Goal: Task Accomplishment & Management: Use online tool/utility

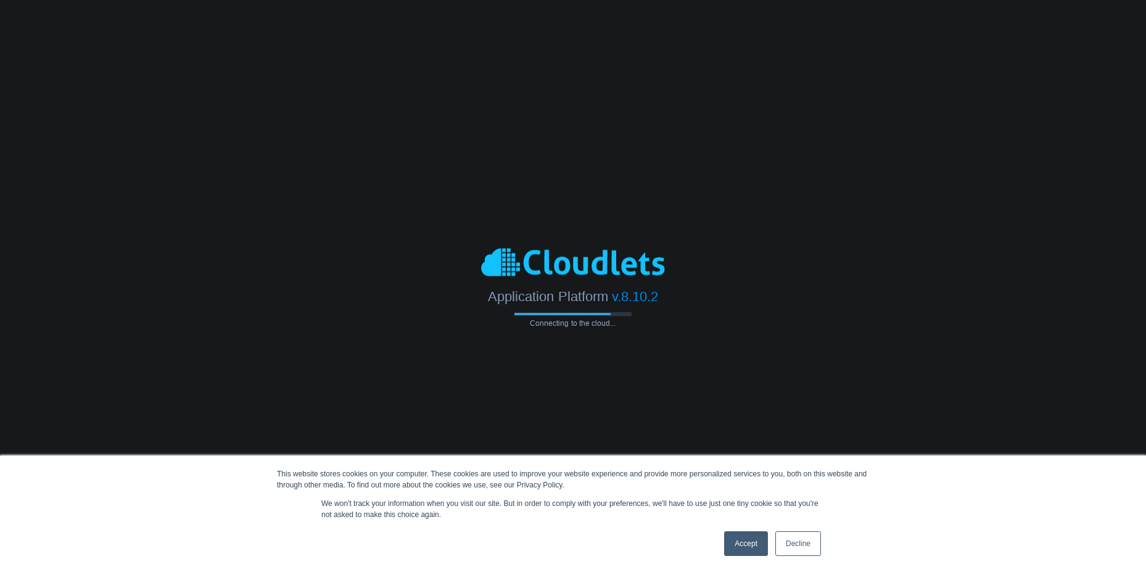
click at [752, 540] on link "Accept" at bounding box center [746, 543] width 44 height 25
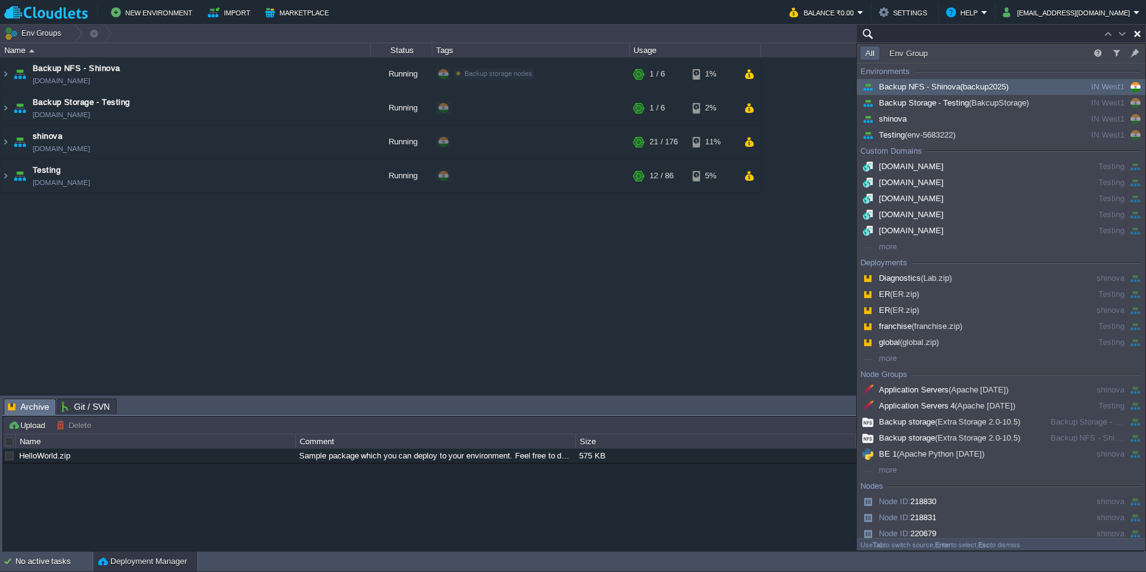
paste input "221889"
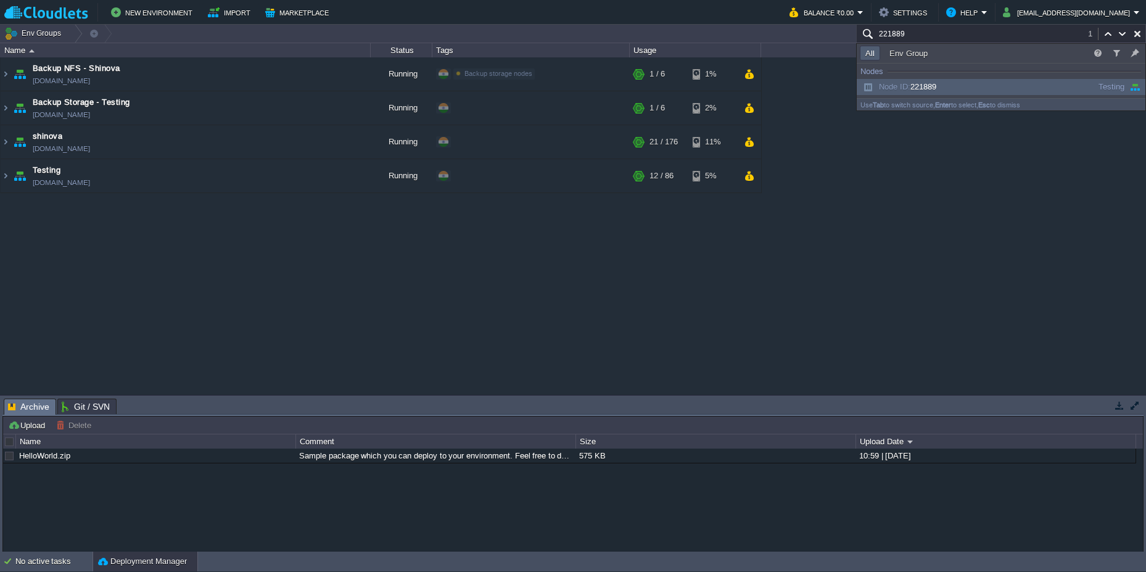
type input "221889"
click at [922, 86] on span "Node ID: 221889" at bounding box center [898, 86] width 76 height 9
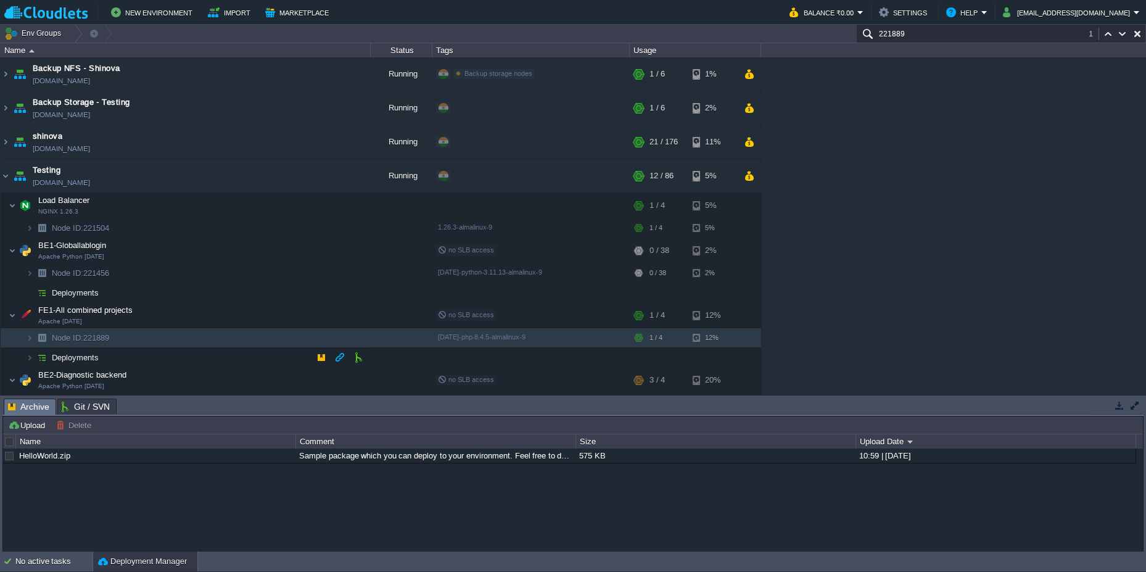
click at [24, 357] on img at bounding box center [17, 353] width 17 height 11
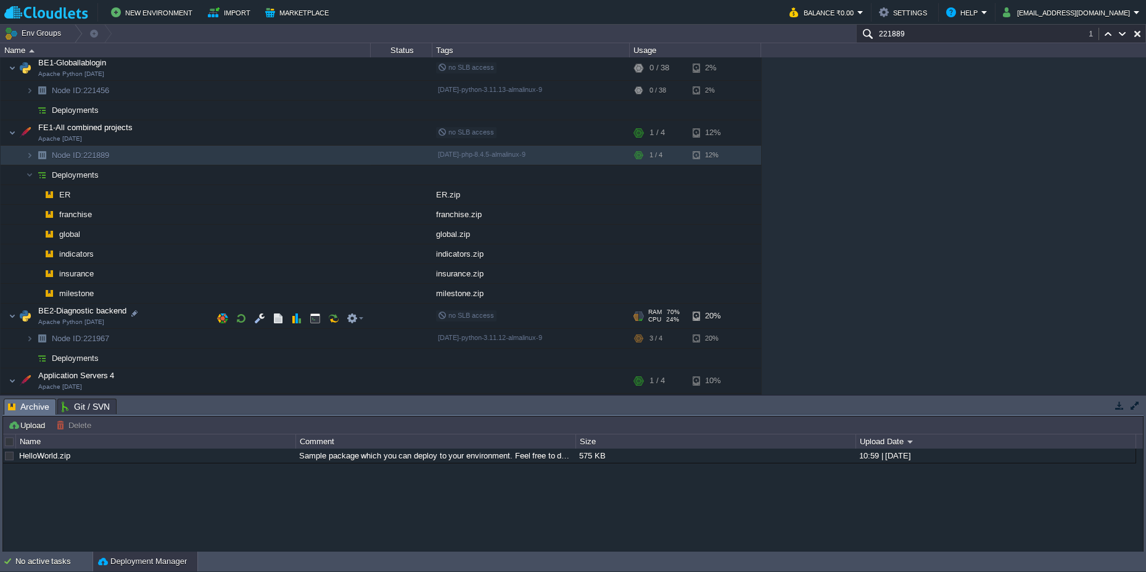
scroll to position [222, 0]
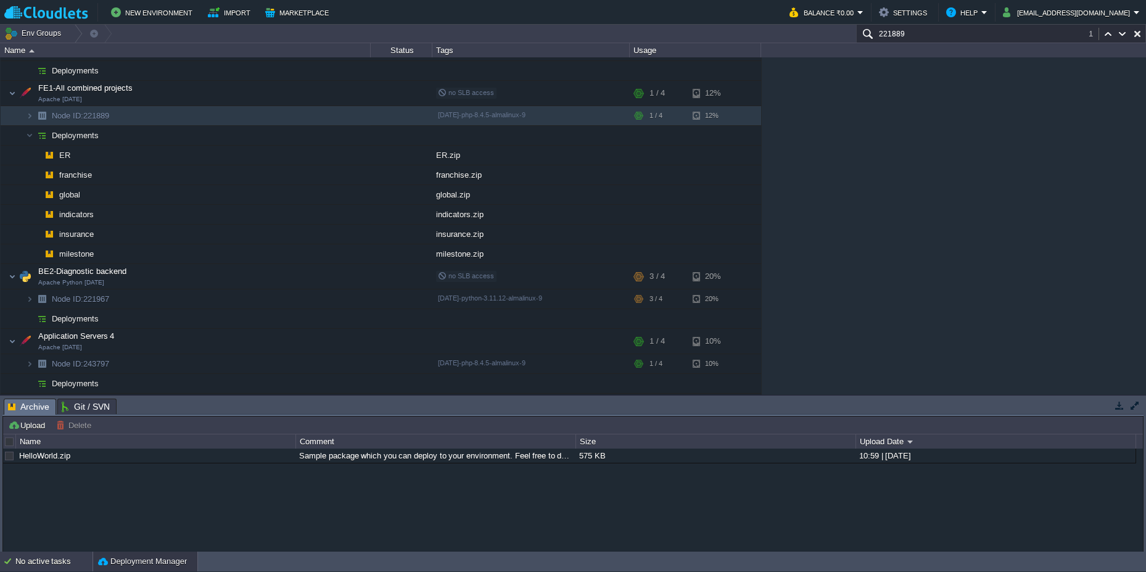
click at [55, 559] on div "No active tasks" at bounding box center [53, 561] width 77 height 20
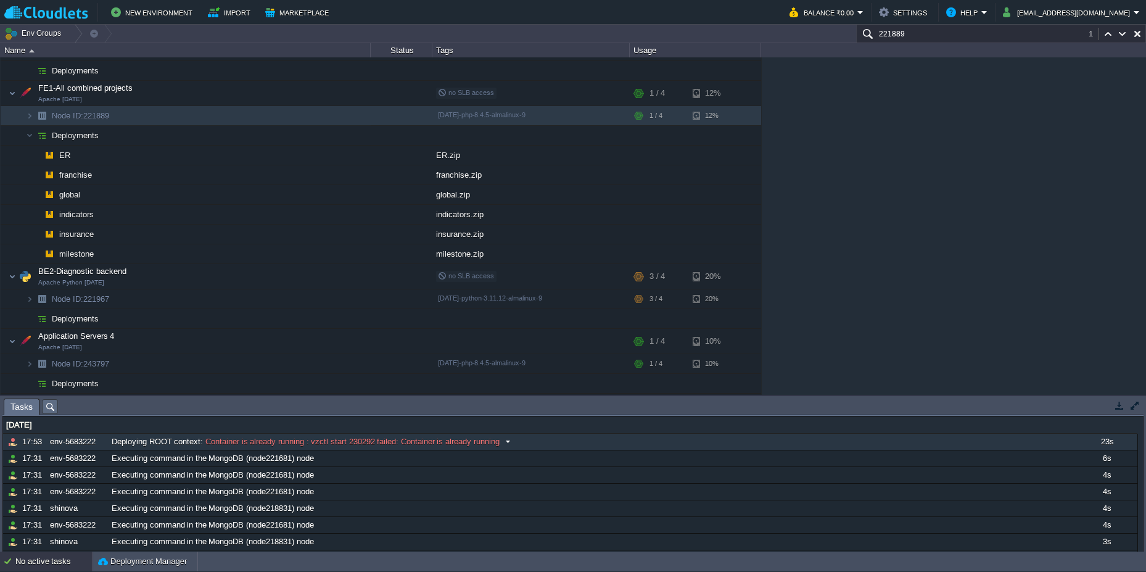
click at [508, 441] on span at bounding box center [507, 441] width 17 height 11
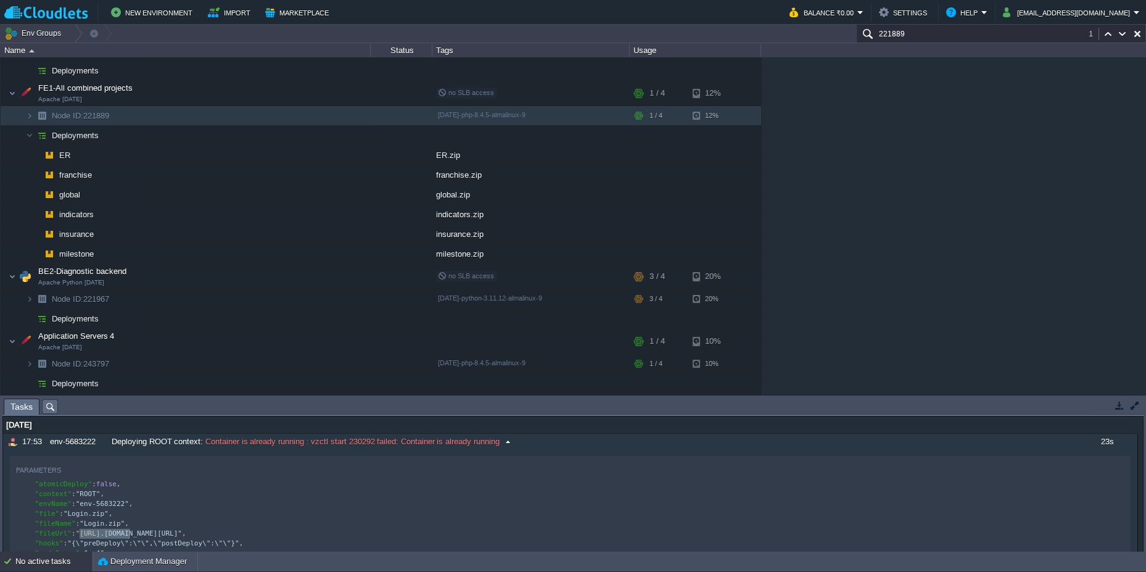
scroll to position [4, 0]
type textarea ""[URL][DOMAIN_NAME]", "hooks": "{\"preDeploy\":\"\",\"postDeploy\":\"\"}","
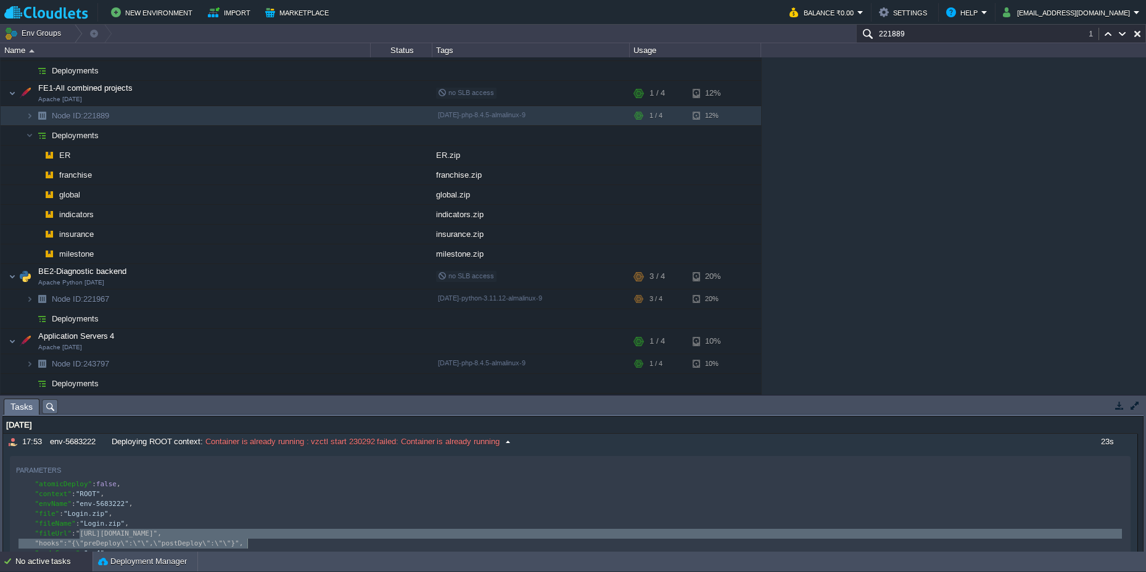
drag, startPoint x: 81, startPoint y: 531, endPoint x: 478, endPoint y: 539, distance: 397.2
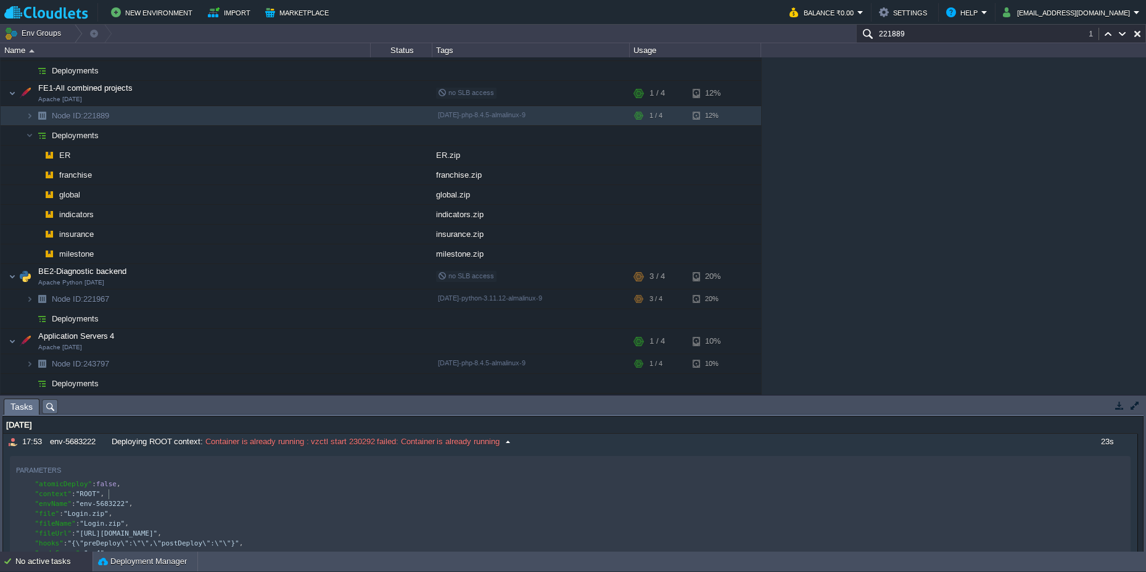
click at [421, 499] on pre ""envName" : "env-5683222" ," at bounding box center [572, 504] width 1112 height 10
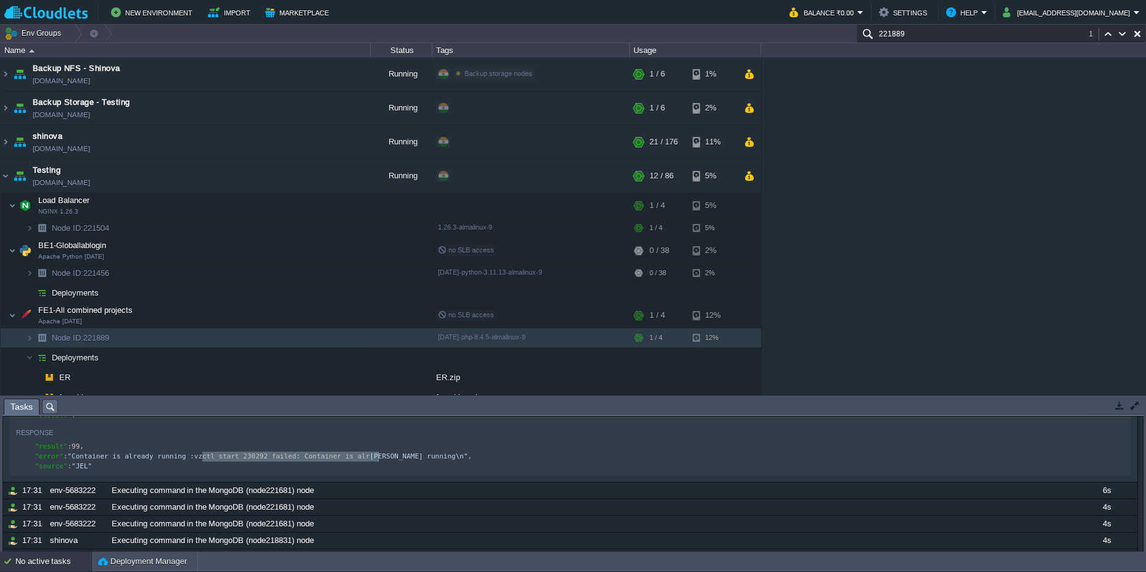
type textarea "vzctl start 230292 failed: Container is already running\n", "source": "JEL""
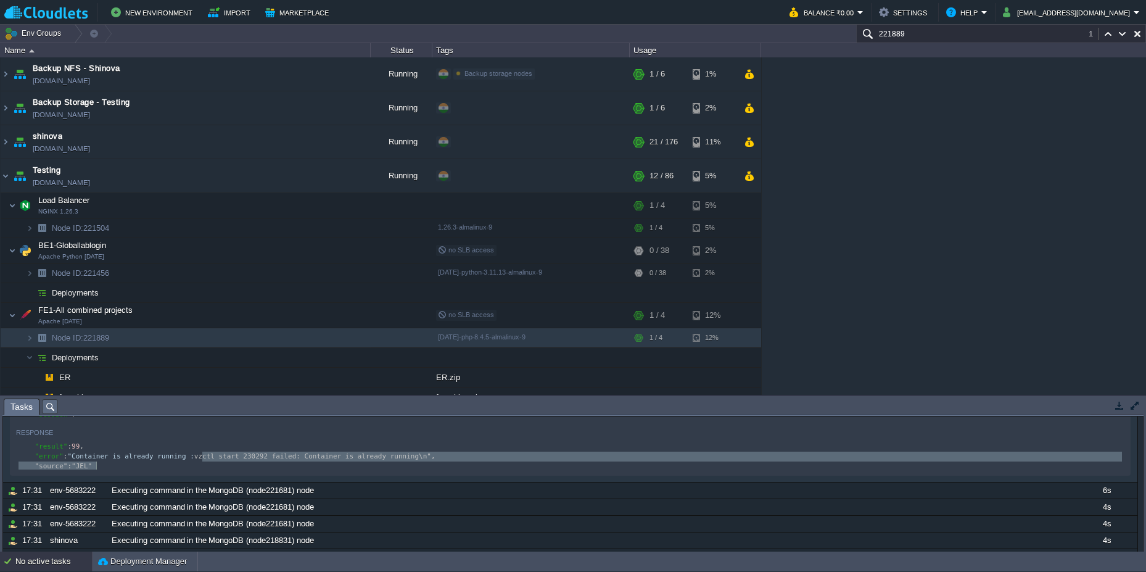
drag, startPoint x: 201, startPoint y: 459, endPoint x: 460, endPoint y: 467, distance: 259.1
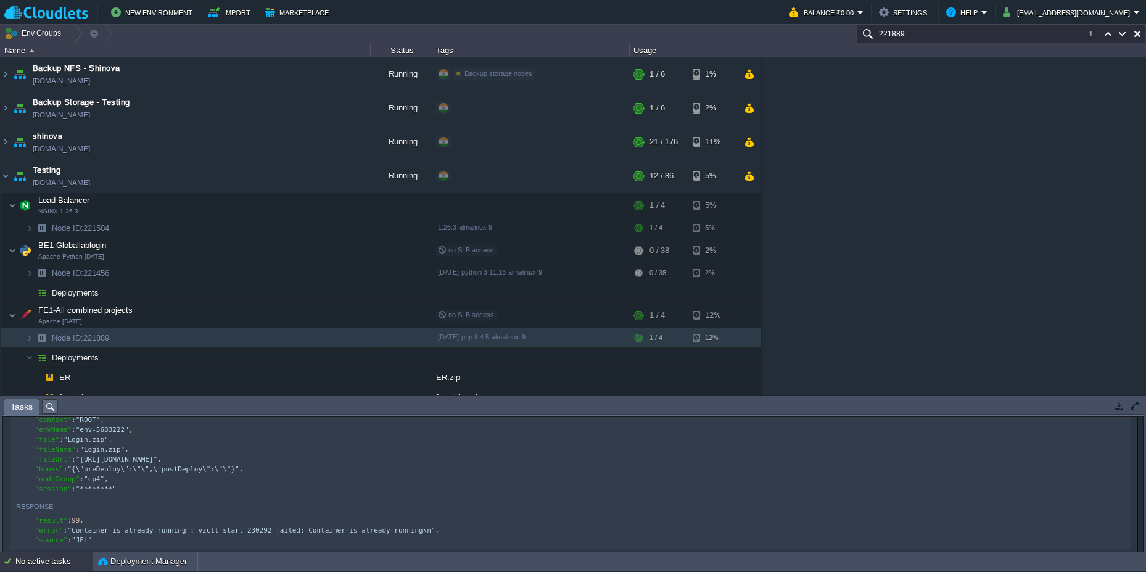
scroll to position [0, 0]
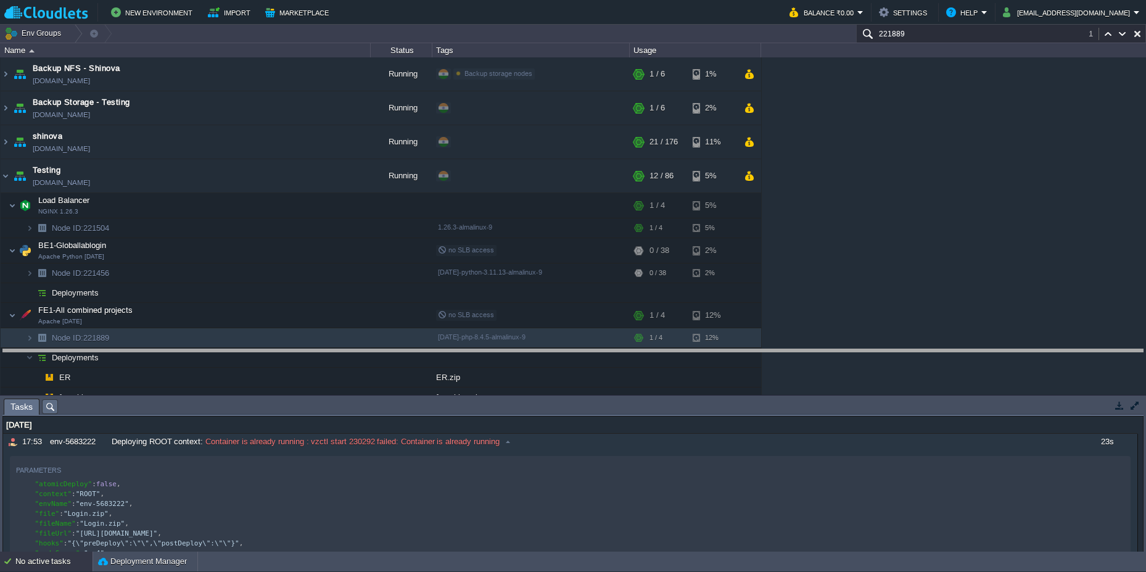
drag, startPoint x: 311, startPoint y: 413, endPoint x: 321, endPoint y: 363, distance: 50.3
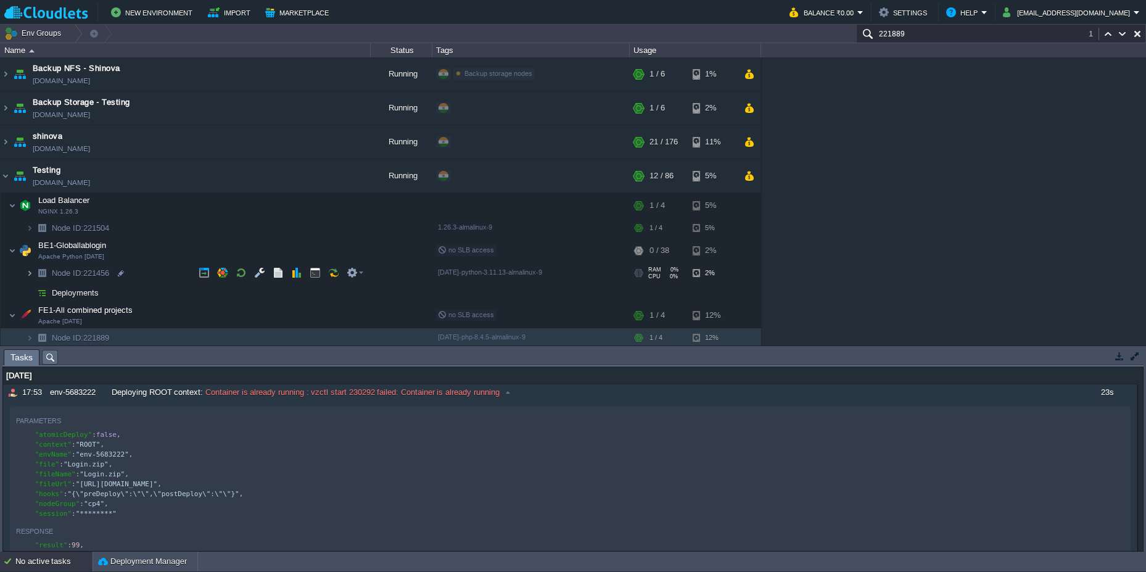
click at [30, 269] on img at bounding box center [29, 272] width 7 height 19
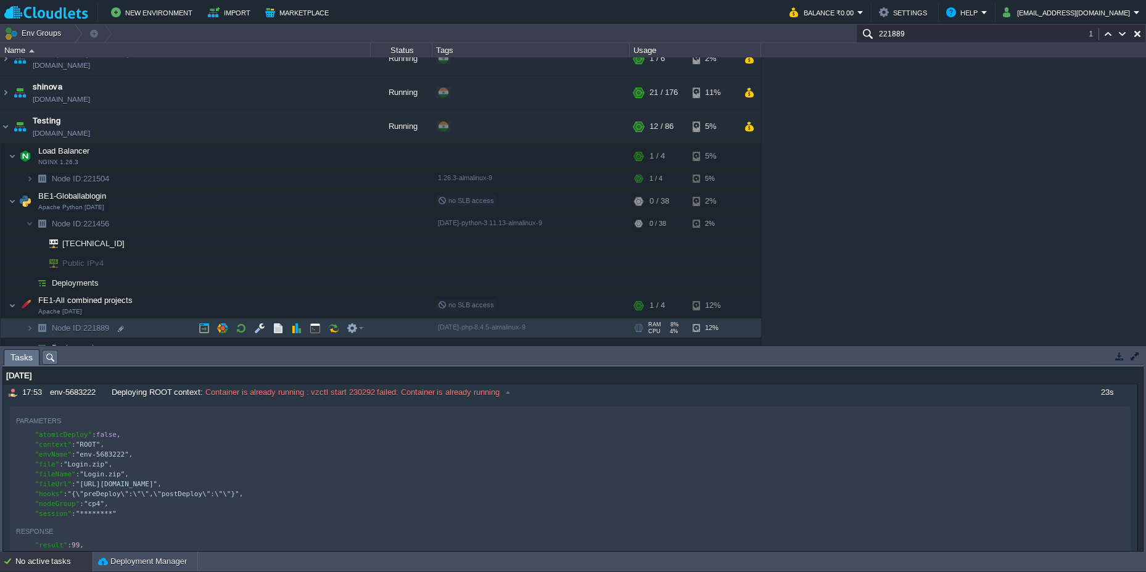
scroll to position [74, 0]
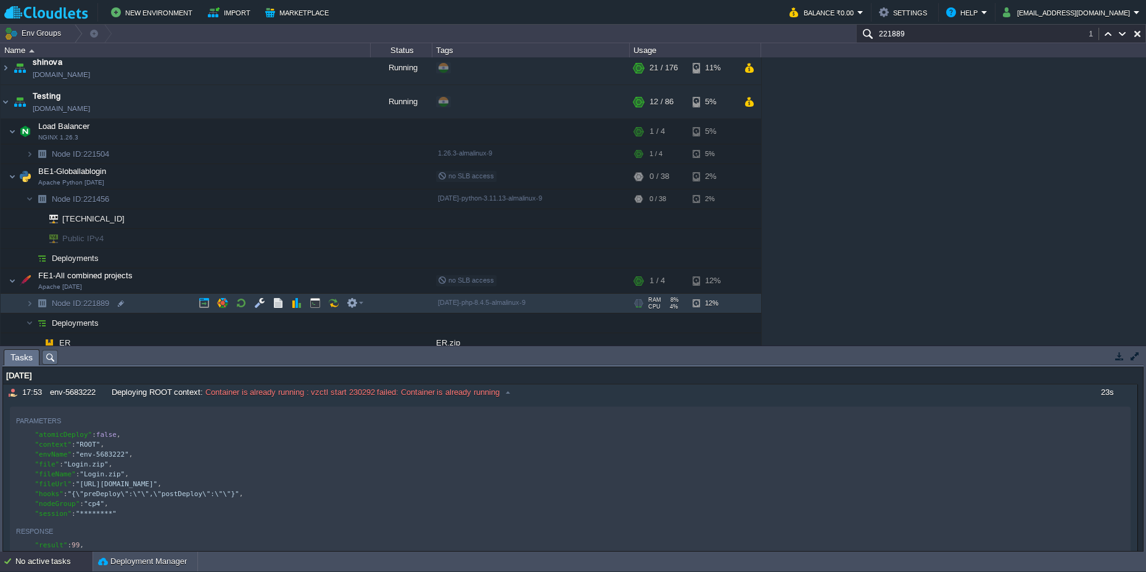
click at [95, 304] on span "Node ID: 221889" at bounding box center [81, 303] width 60 height 10
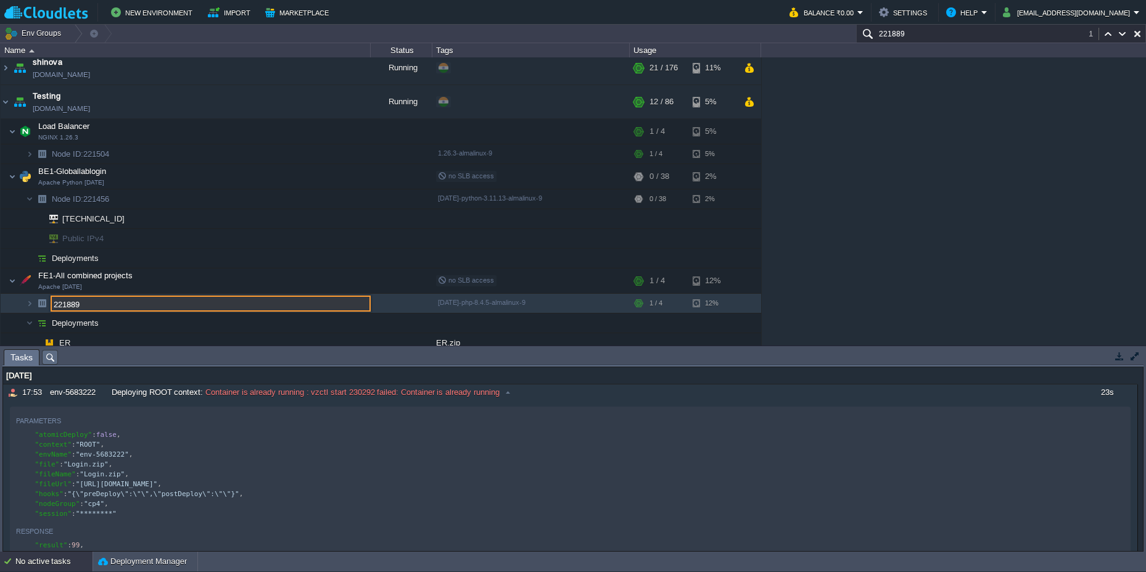
click at [95, 304] on input "221889" at bounding box center [211, 303] width 320 height 16
click at [99, 302] on input "221889" at bounding box center [211, 303] width 320 height 16
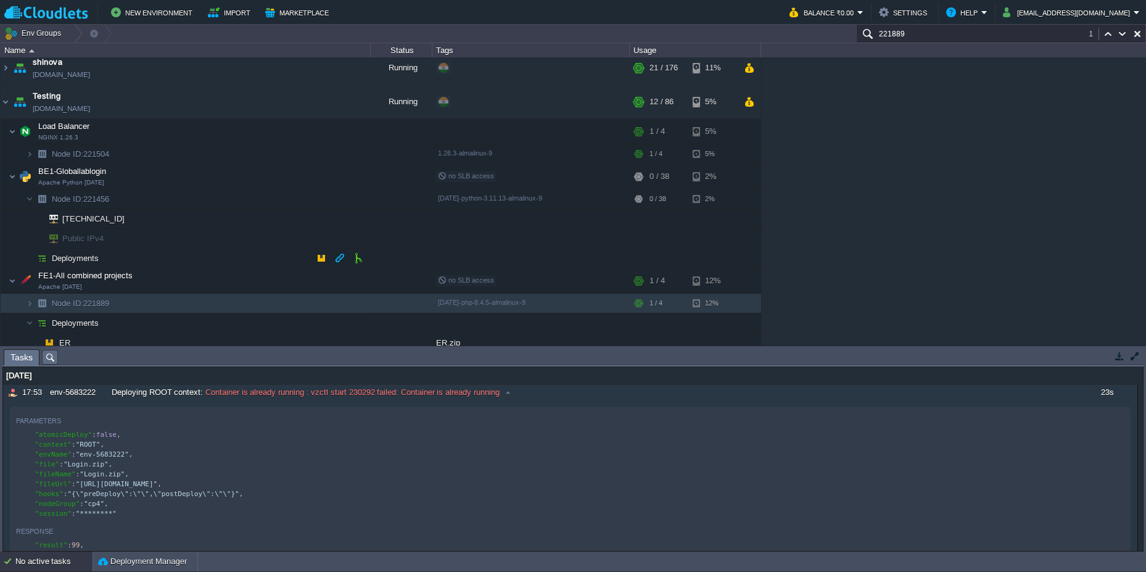
click at [202, 261] on td "Deployments" at bounding box center [186, 258] width 370 height 20
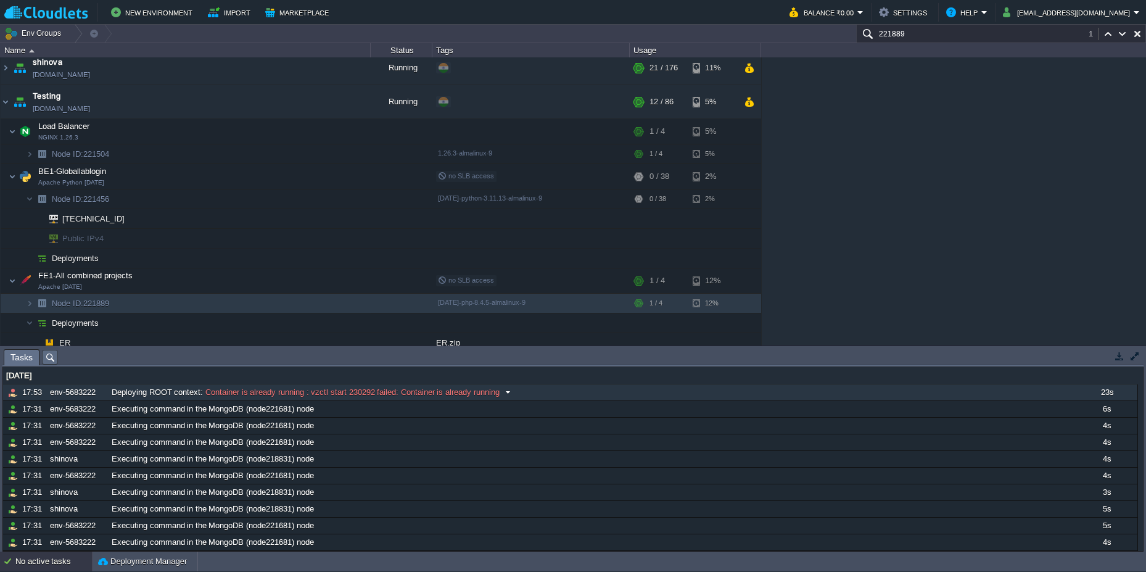
drag, startPoint x: 347, startPoint y: 392, endPoint x: 366, endPoint y: 392, distance: 18.5
click at [366, 393] on span "Container is already running : vzctl start 230292 failed: Container is already …" at bounding box center [351, 392] width 296 height 11
click at [104, 303] on span "Node ID: 221889" at bounding box center [81, 303] width 60 height 10
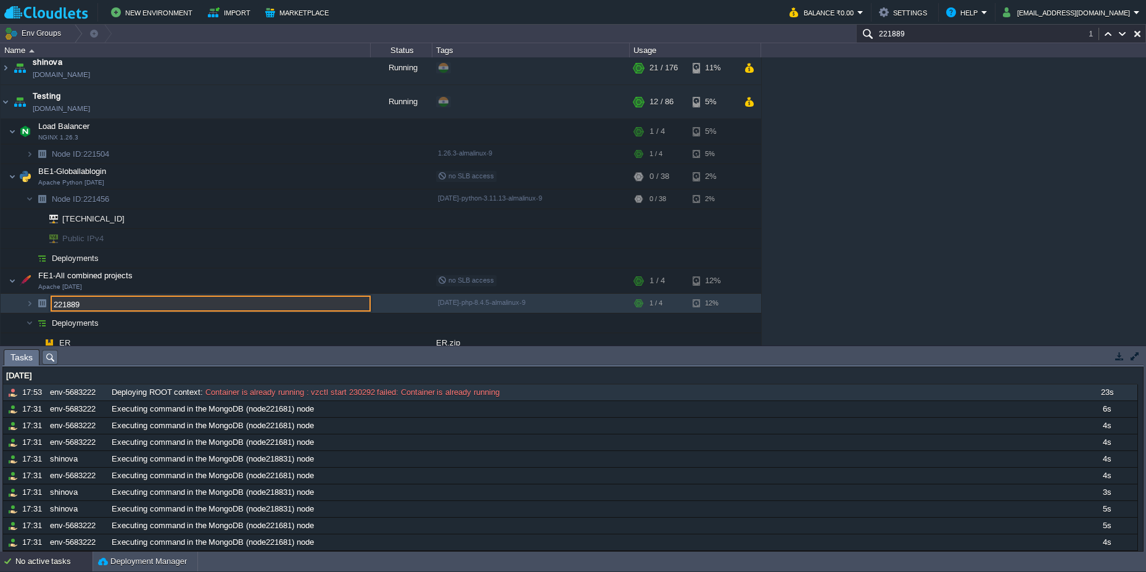
click at [104, 303] on input "221889" at bounding box center [211, 303] width 320 height 16
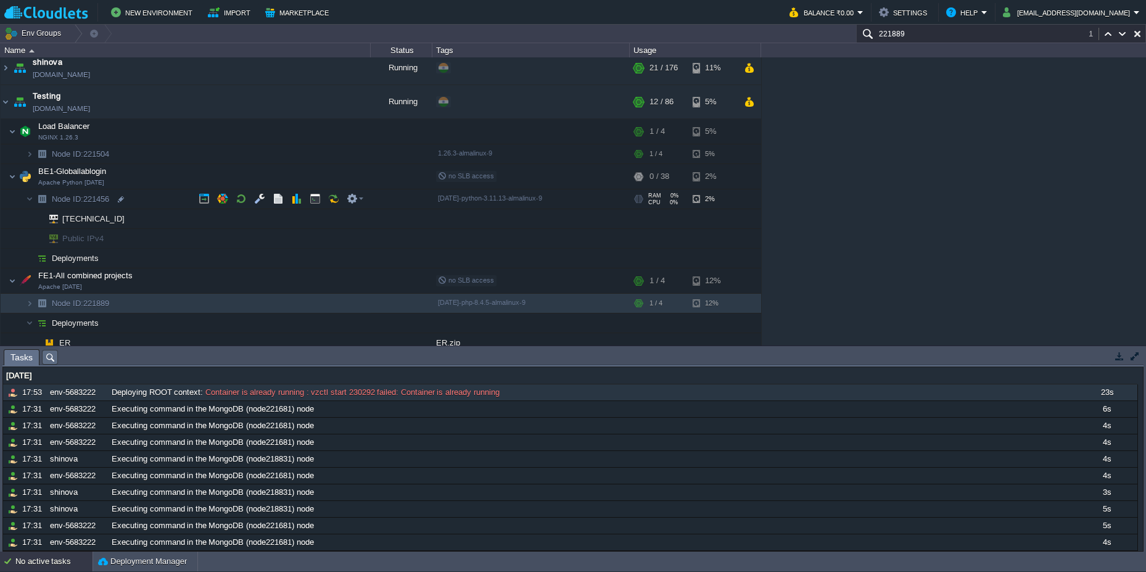
click at [105, 199] on span "Node ID: 221456" at bounding box center [81, 199] width 60 height 10
type input "221456"
click at [27, 257] on img at bounding box center [29, 257] width 7 height 19
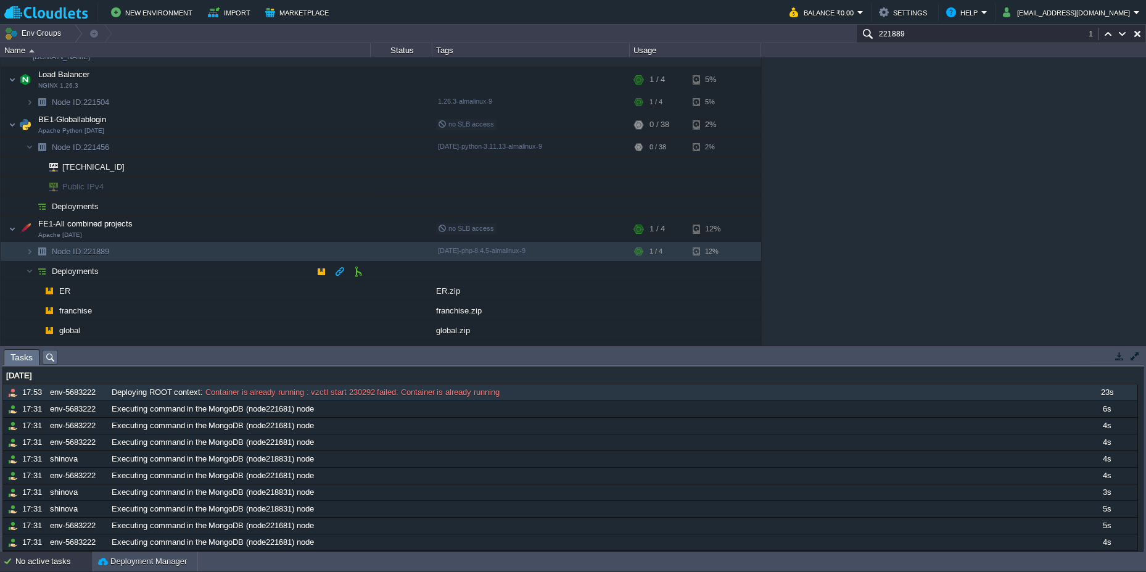
scroll to position [148, 0]
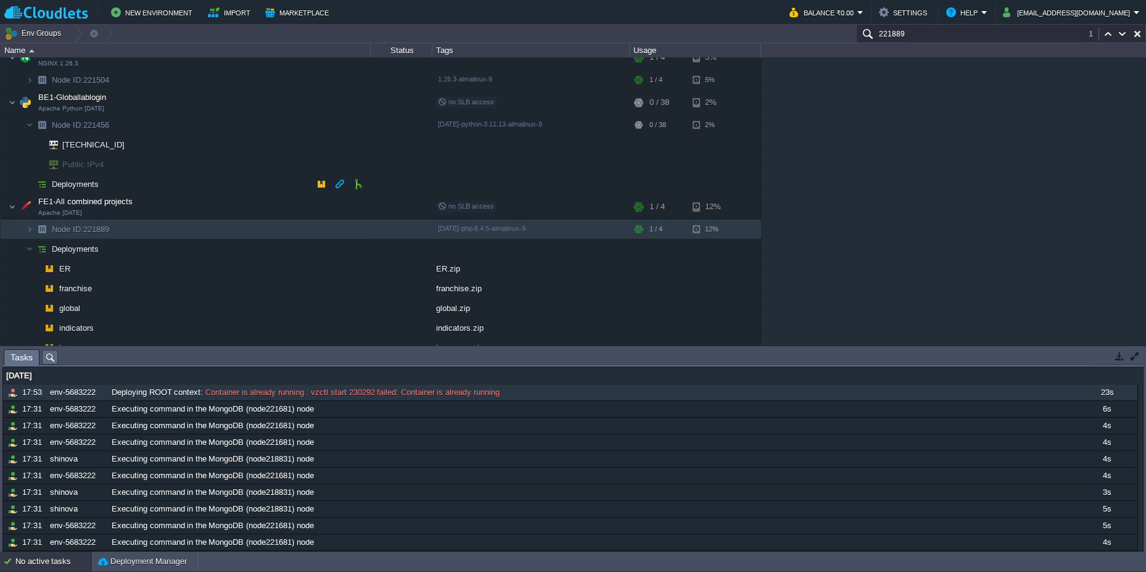
click at [29, 187] on img at bounding box center [29, 183] width 7 height 19
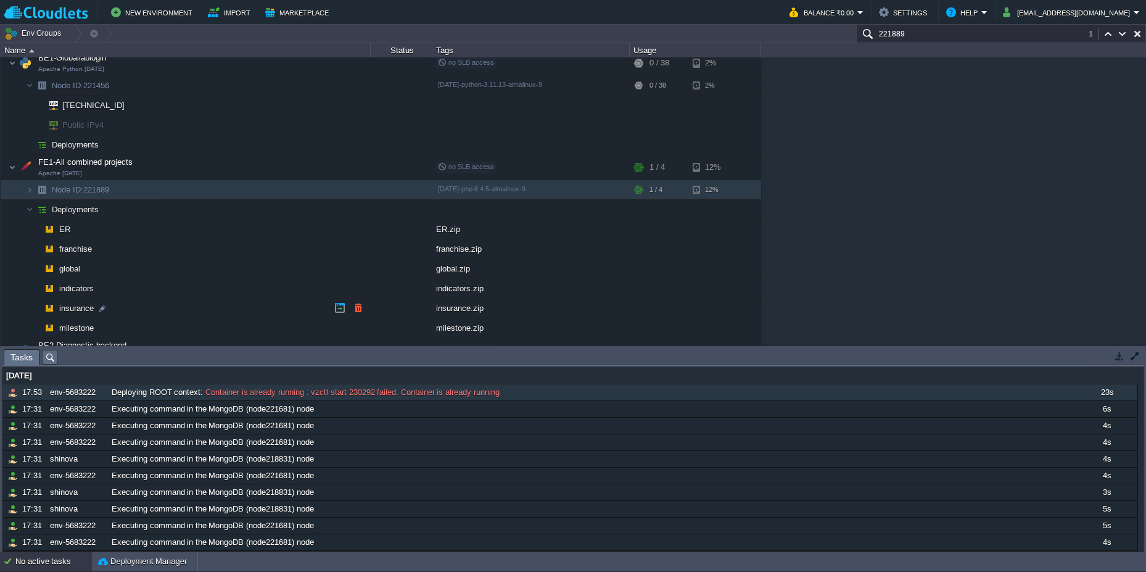
scroll to position [222, 0]
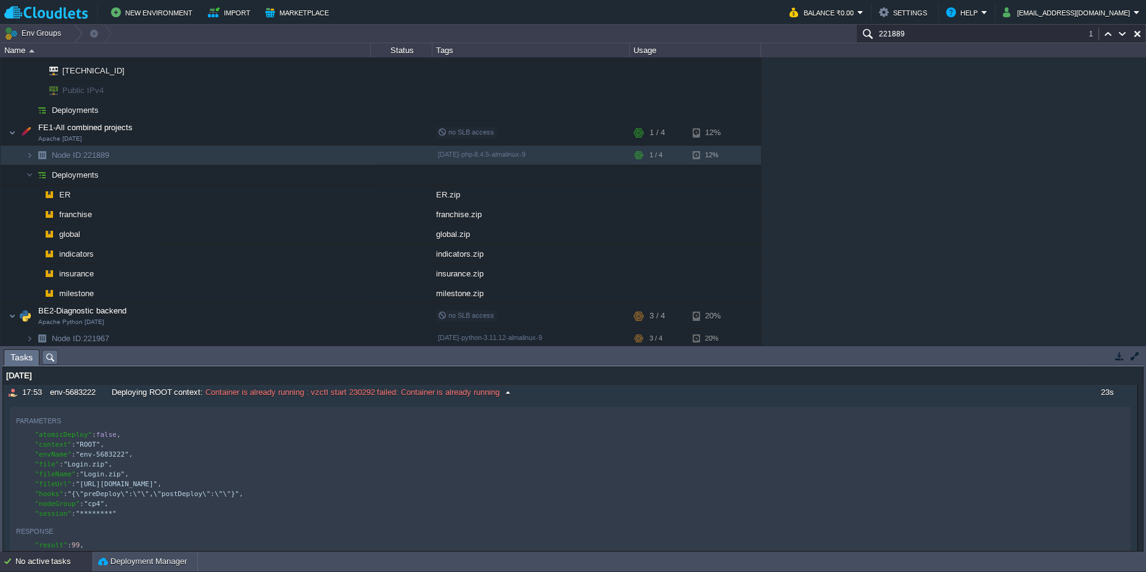
click at [510, 392] on span at bounding box center [507, 392] width 17 height 11
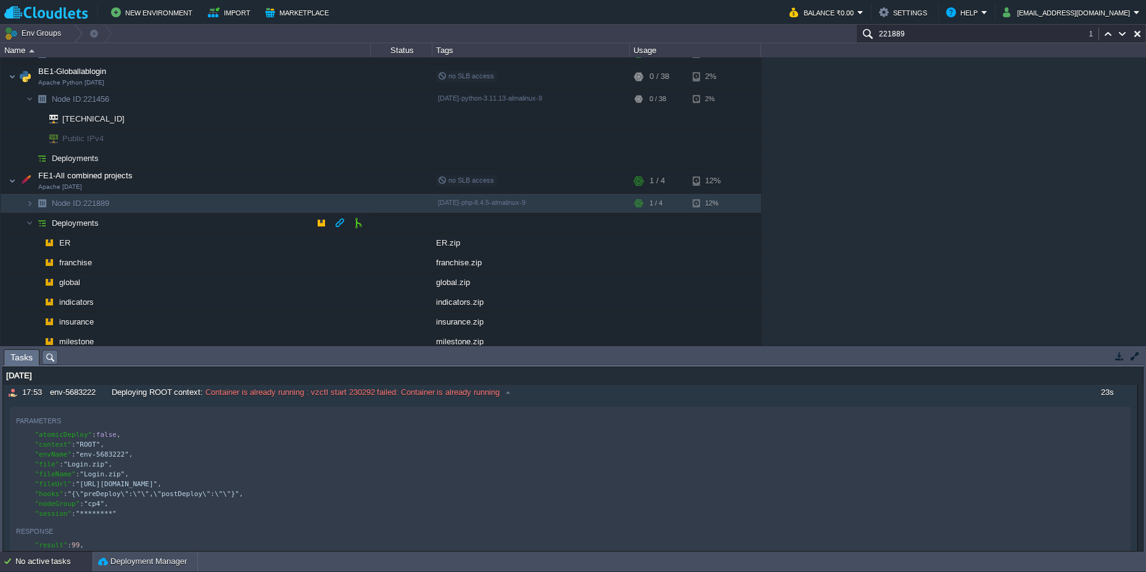
scroll to position [148, 0]
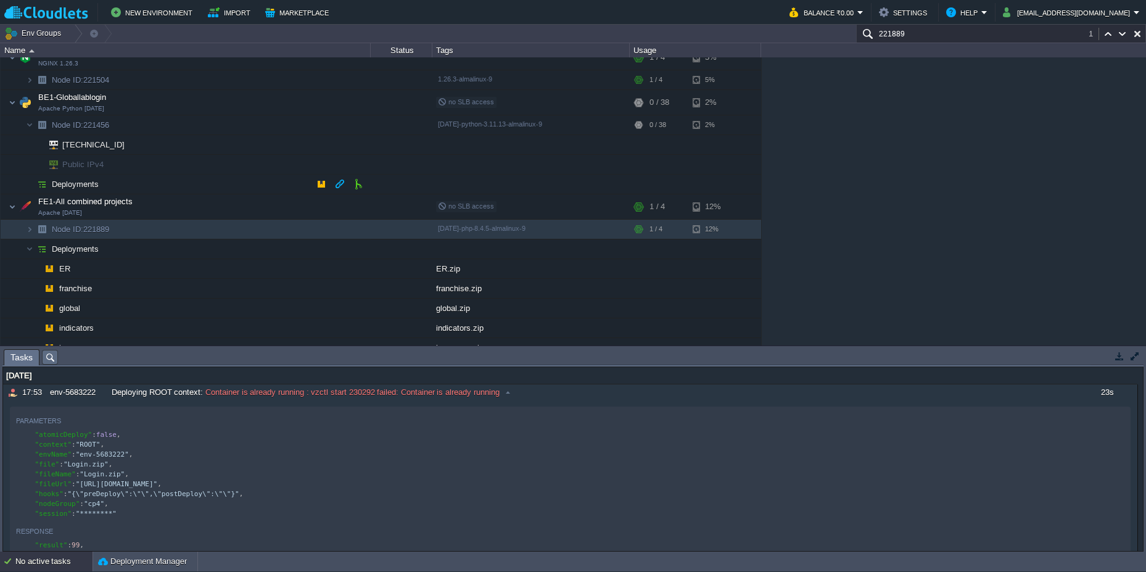
click at [38, 181] on img at bounding box center [41, 183] width 17 height 19
click at [339, 188] on button "button" at bounding box center [339, 183] width 11 height 11
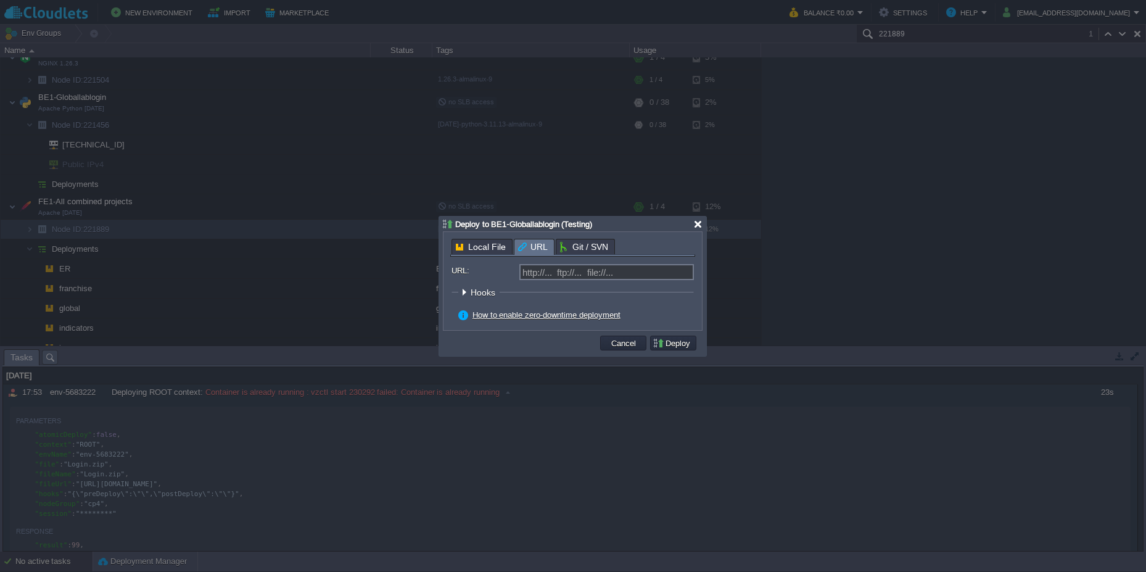
click at [697, 224] on div at bounding box center [697, 224] width 9 height 9
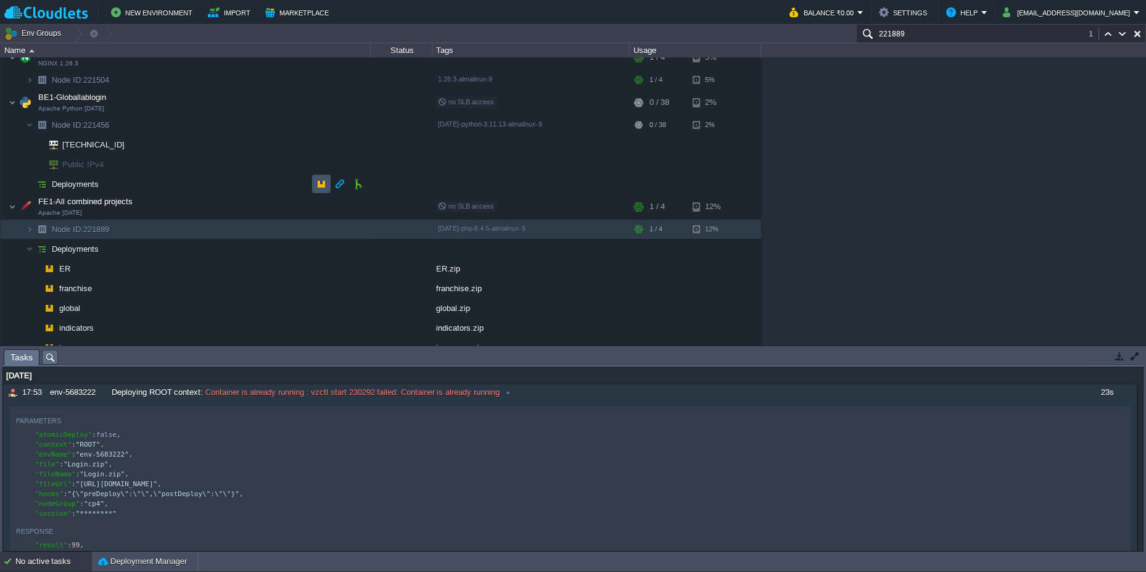
click at [316, 189] on button "button" at bounding box center [321, 183] width 11 height 11
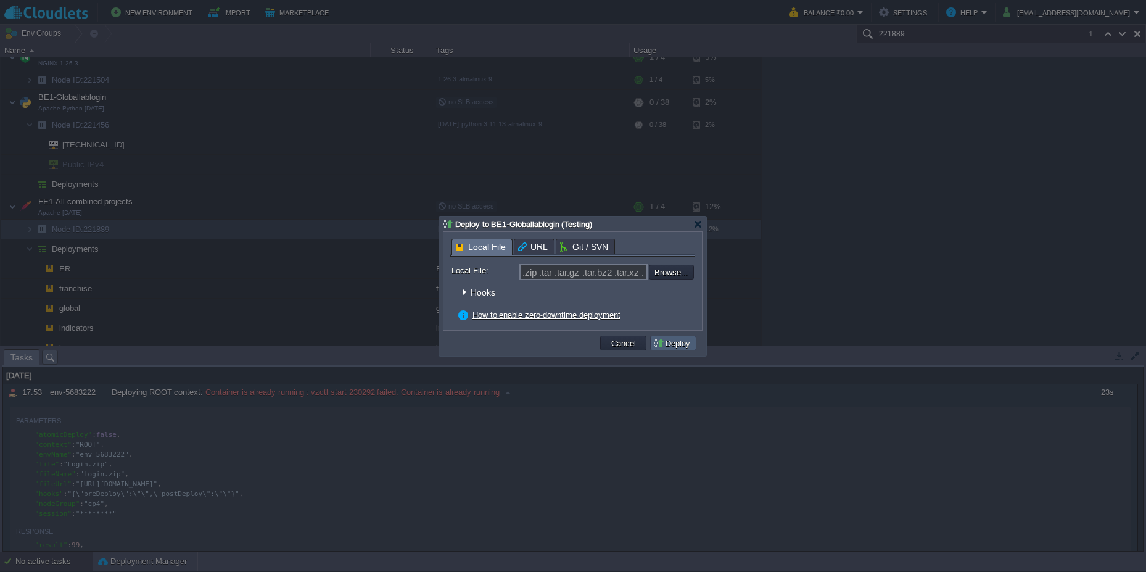
click at [667, 345] on button "Deploy" at bounding box center [672, 342] width 41 height 11
click at [700, 224] on div at bounding box center [697, 224] width 9 height 9
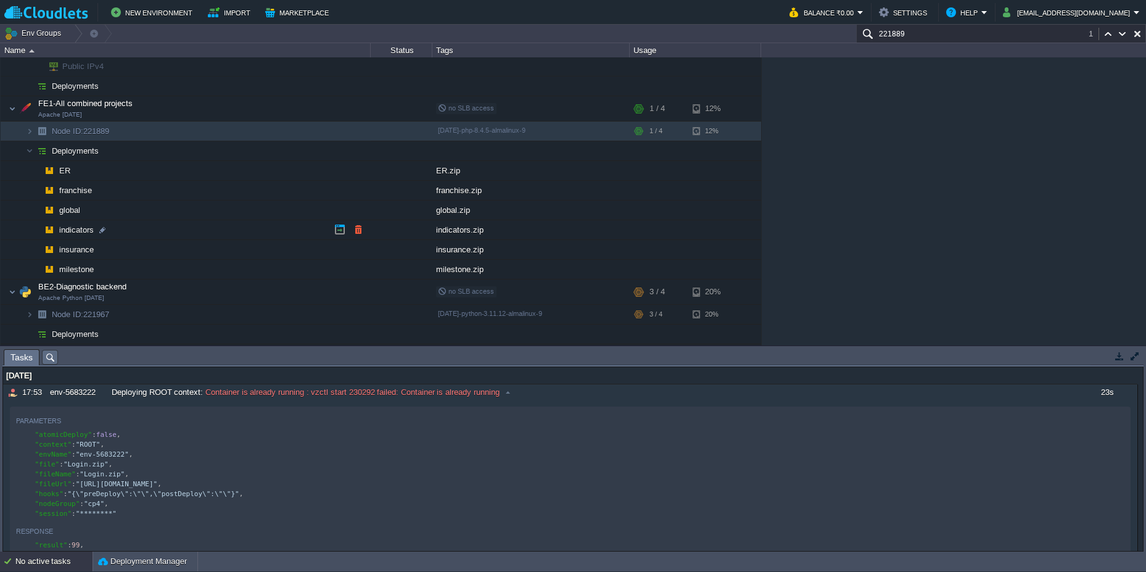
scroll to position [222, 0]
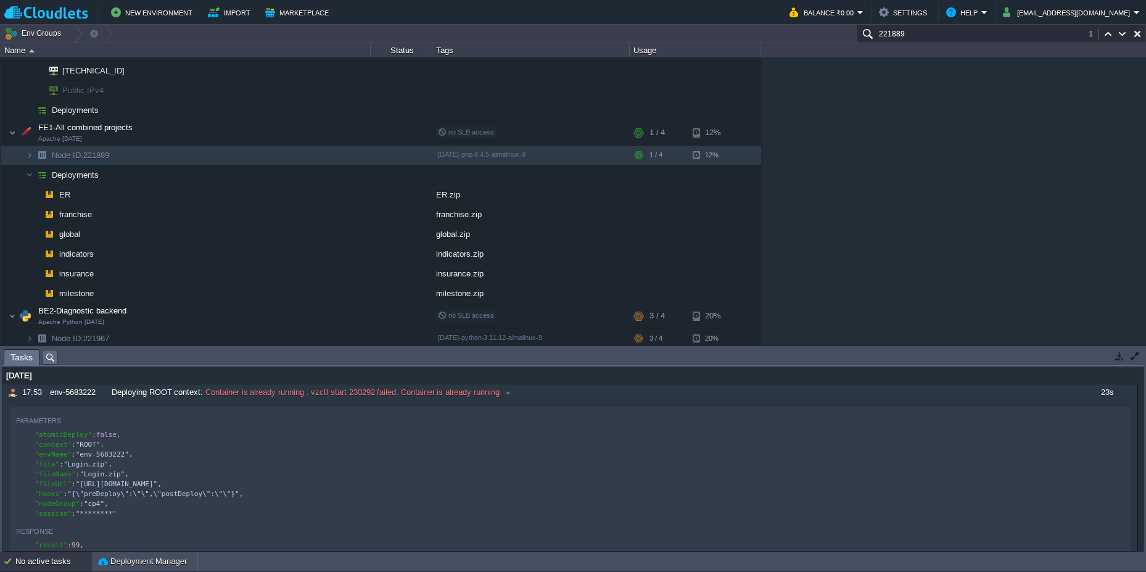
click at [29, 562] on div "No active tasks" at bounding box center [53, 561] width 77 height 20
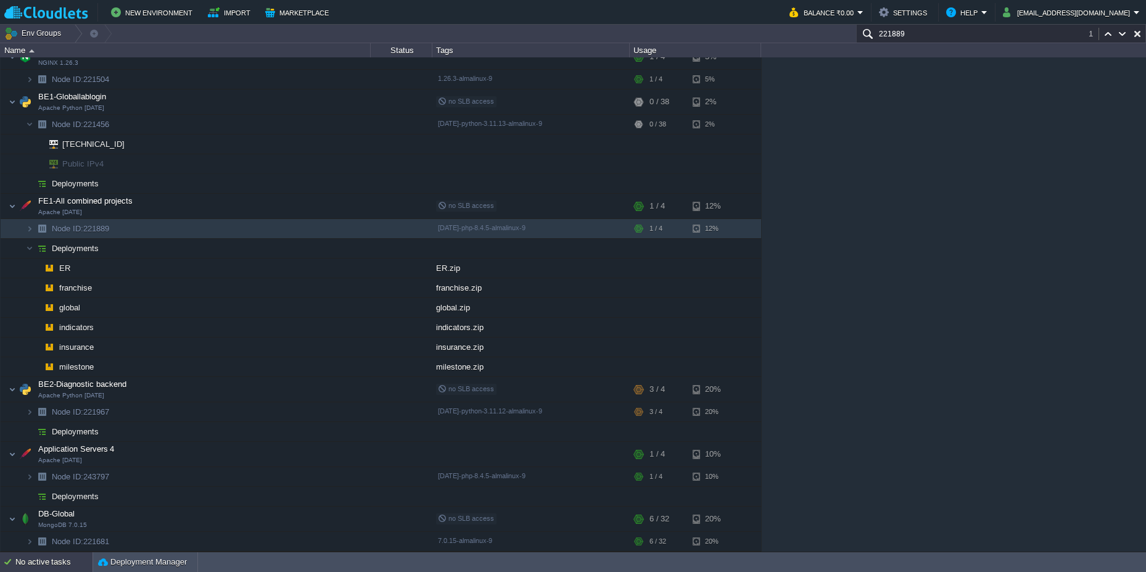
scroll to position [149, 0]
click at [144, 558] on button "Deployment Manager" at bounding box center [142, 562] width 89 height 12
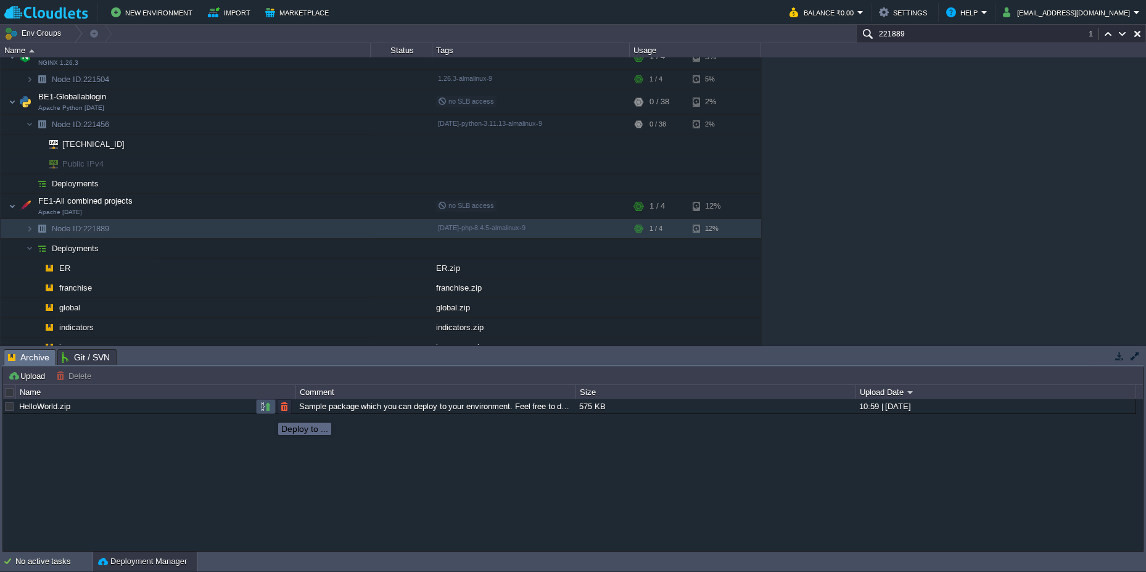
click at [269, 411] on button "button" at bounding box center [265, 406] width 11 height 11
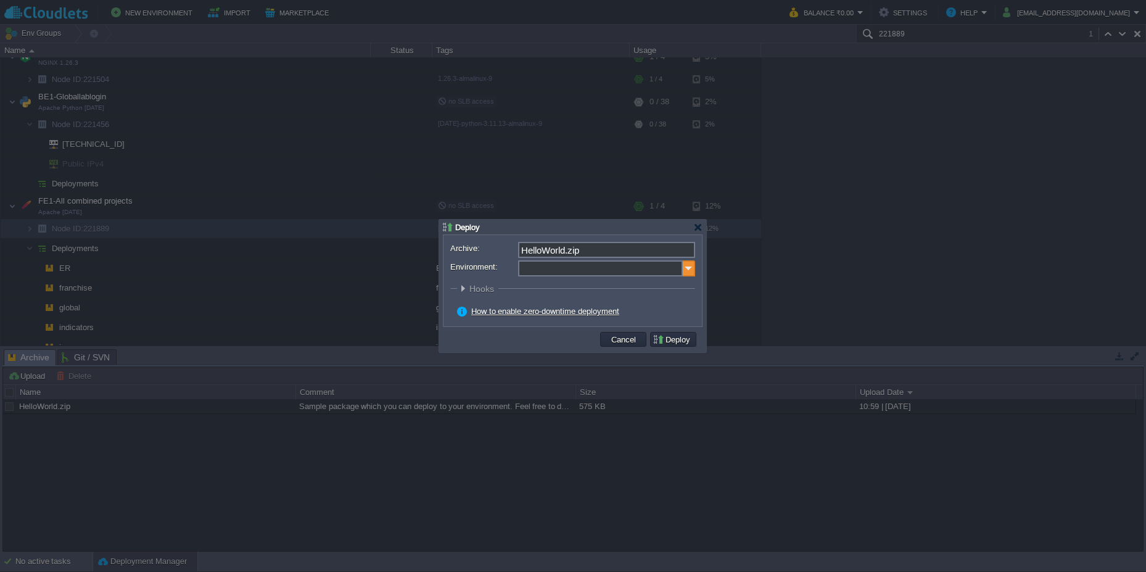
click at [687, 270] on img at bounding box center [689, 268] width 12 height 16
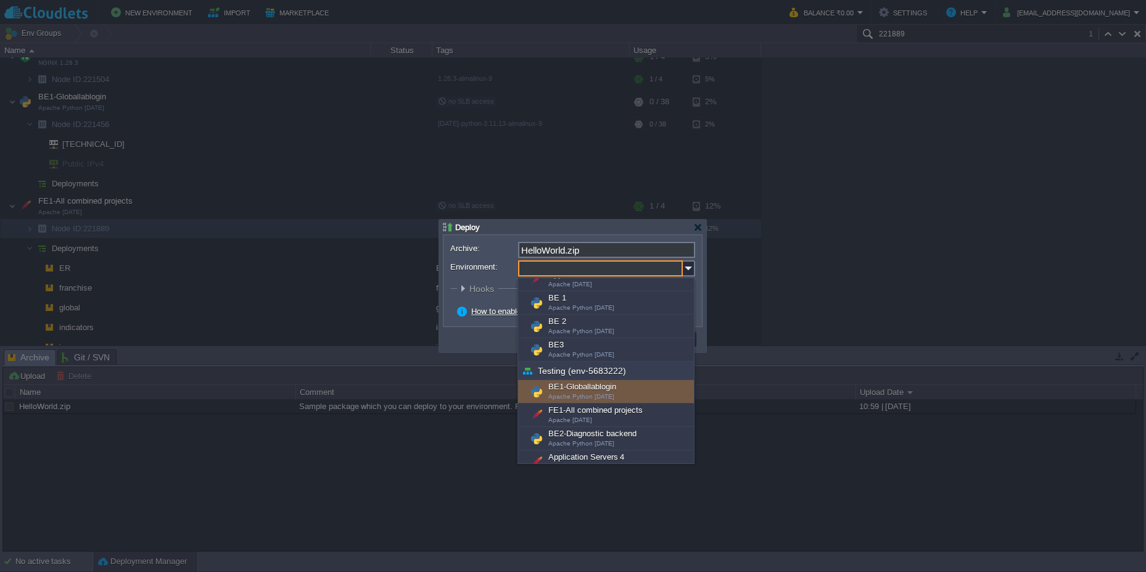
scroll to position [39, 0]
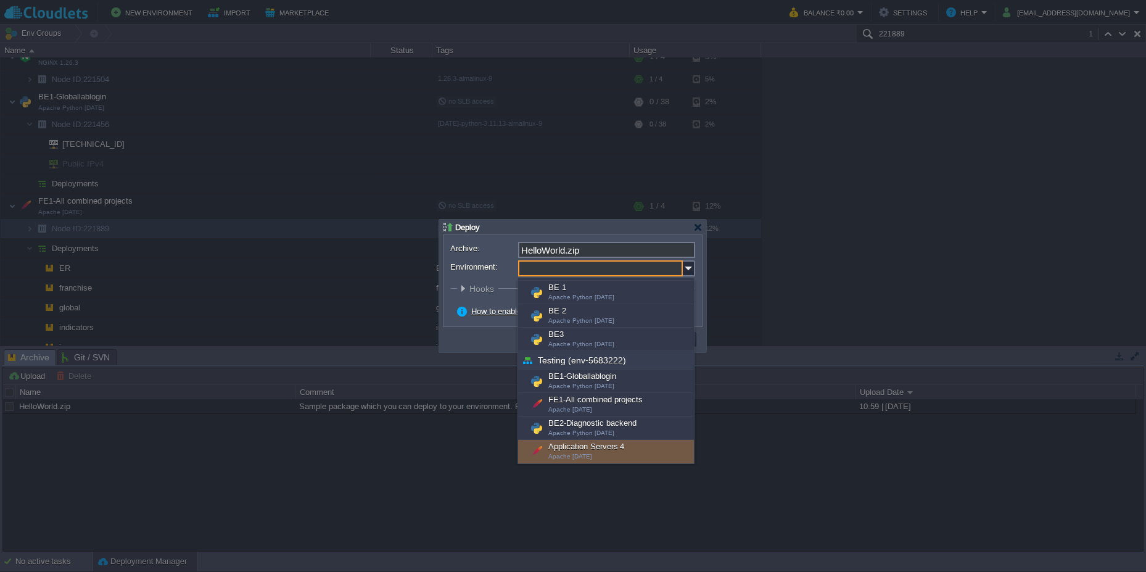
click at [610, 448] on div "Application Servers 4 Apache [DATE]" at bounding box center [606, 451] width 176 height 23
type input "Application Servers 4 (Testing (env-5683222))"
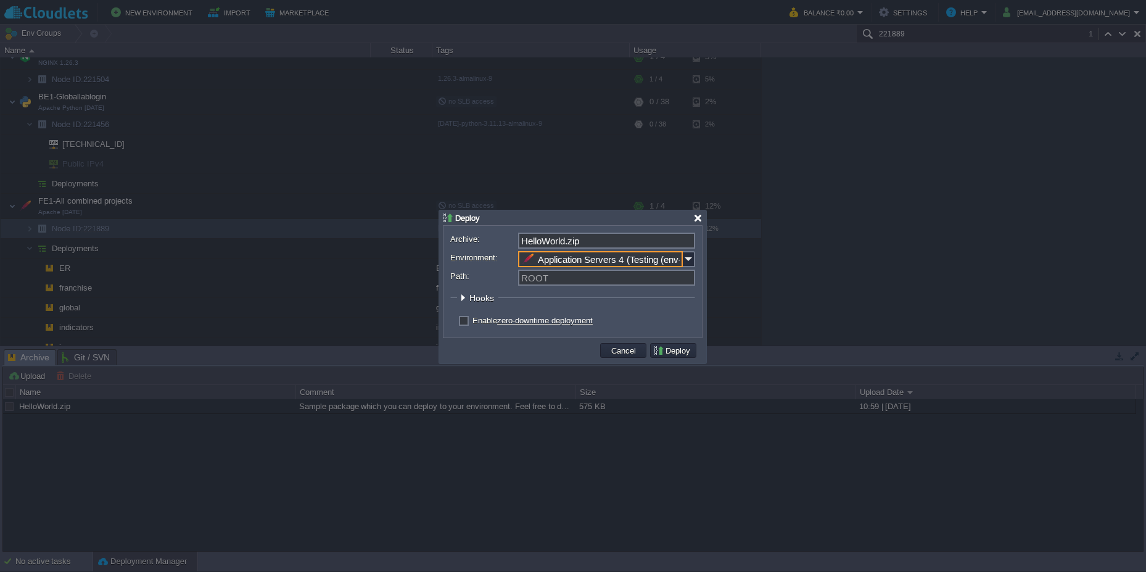
click at [696, 218] on div at bounding box center [697, 217] width 9 height 9
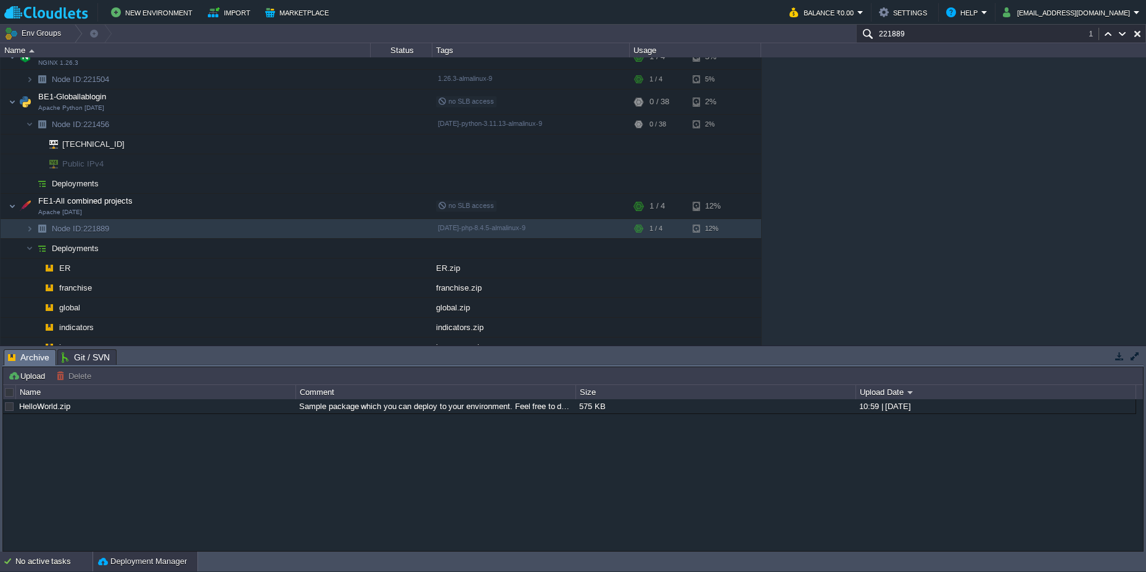
click at [44, 559] on div "No active tasks" at bounding box center [53, 561] width 77 height 20
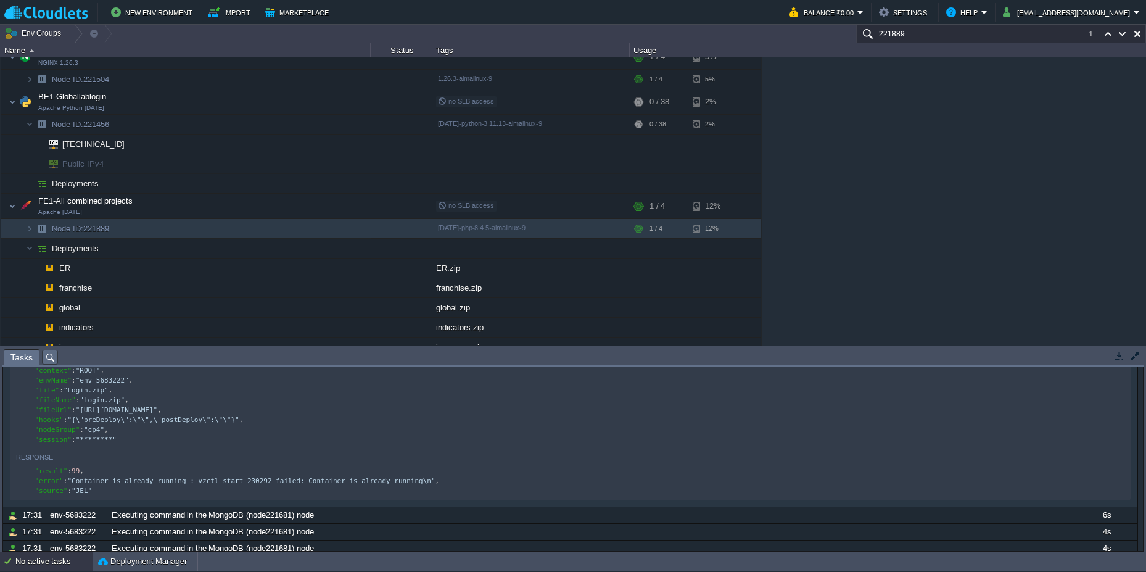
scroll to position [189, 0]
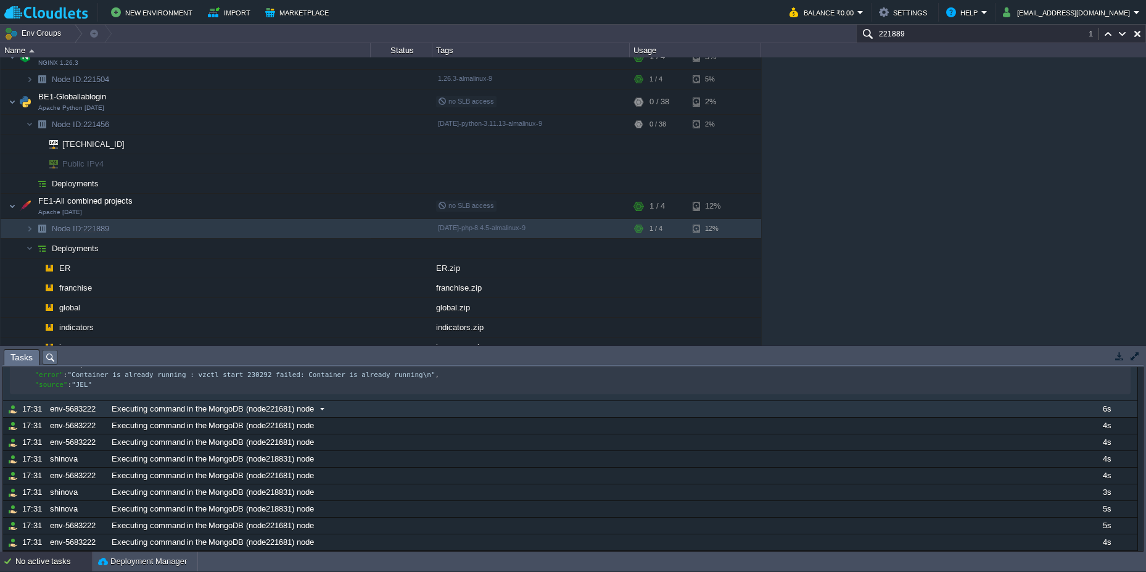
click at [309, 407] on span "Executing command in the MongoDB (node221681) node" at bounding box center [213, 408] width 202 height 11
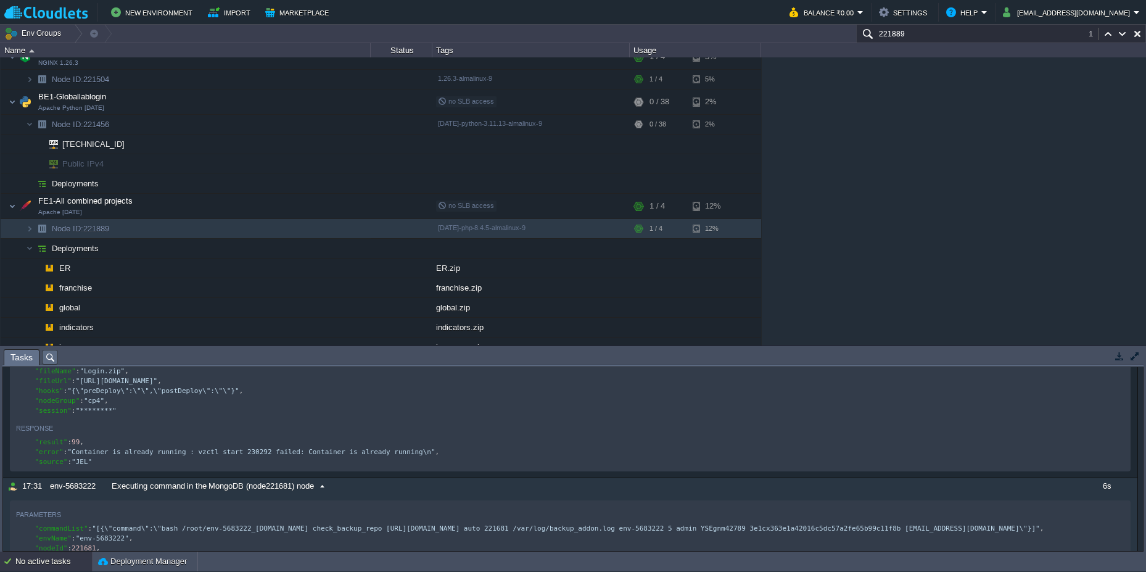
scroll to position [0, 0]
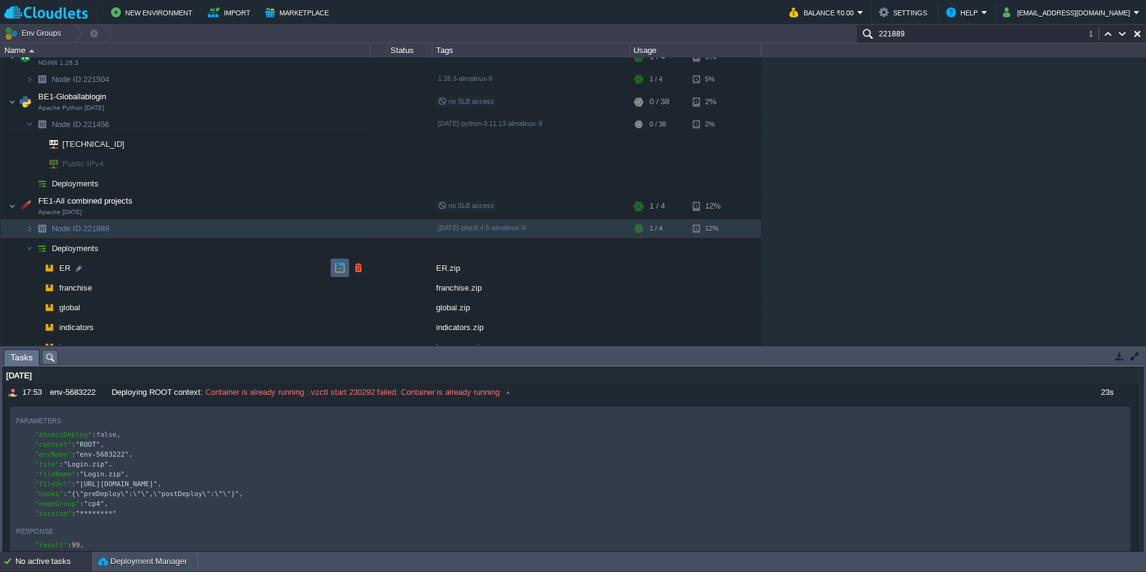
click at [342, 270] on button "button" at bounding box center [339, 267] width 11 height 11
click at [340, 287] on button "button" at bounding box center [339, 287] width 11 height 11
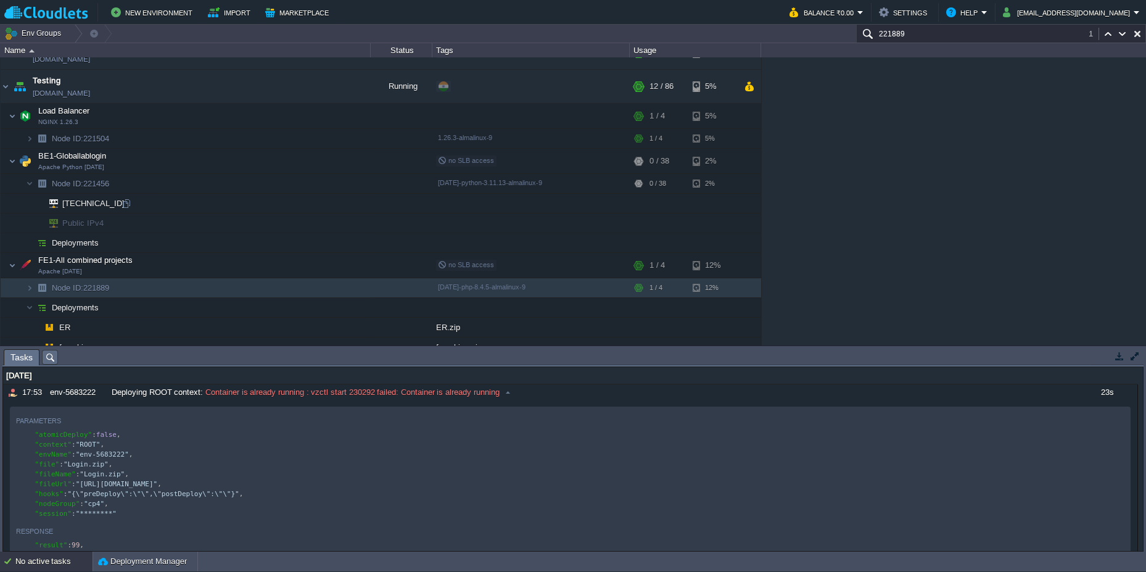
scroll to position [1, 0]
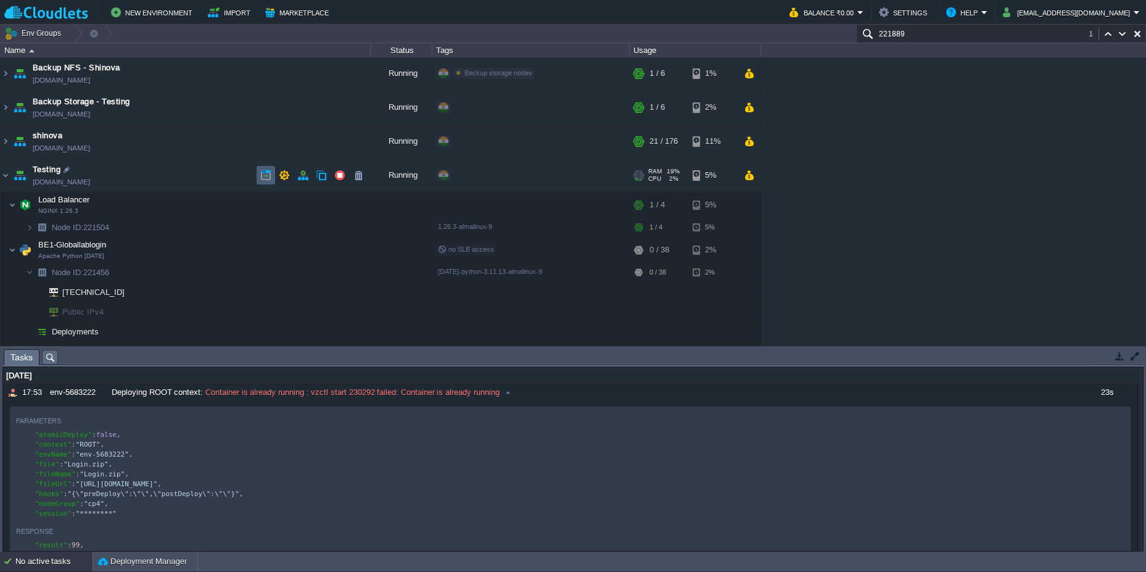
click at [266, 176] on button "button" at bounding box center [265, 175] width 11 height 11
